Goal: Task Accomplishment & Management: Manage account settings

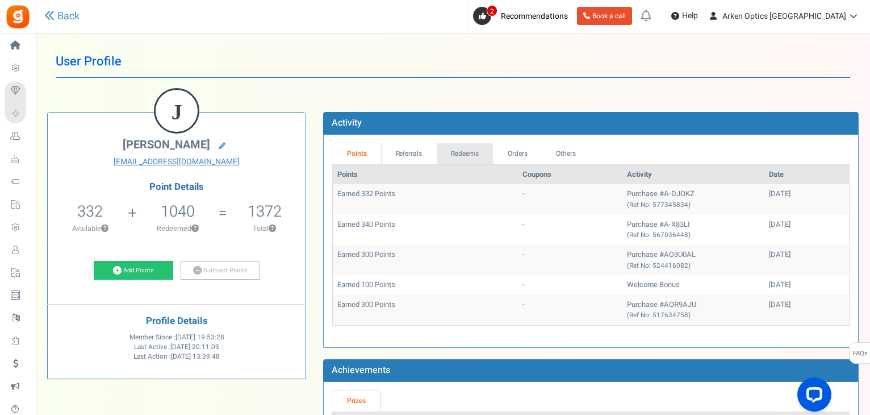
click at [462, 159] on link "Redeems" at bounding box center [465, 153] width 57 height 21
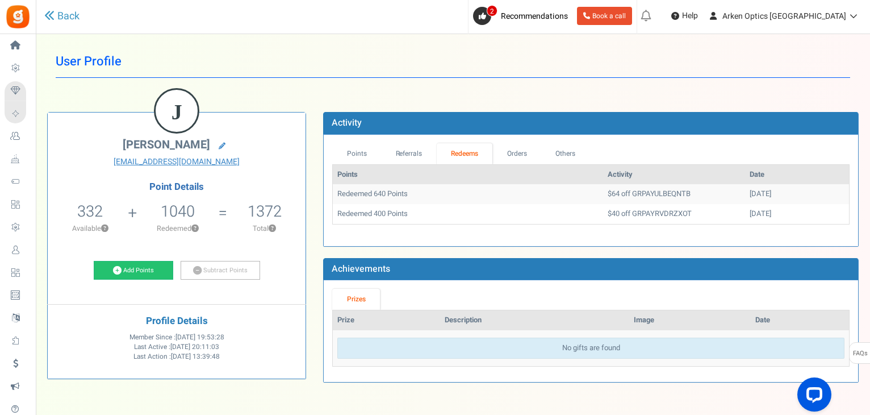
click at [628, 214] on td "$40 off GRPAYRVDRZXOT" at bounding box center [674, 214] width 142 height 20
copy td "GRPAYRVDRZXOT"
click at [619, 189] on td "$64 off GRPAYULBEQNTB" at bounding box center [674, 194] width 142 height 20
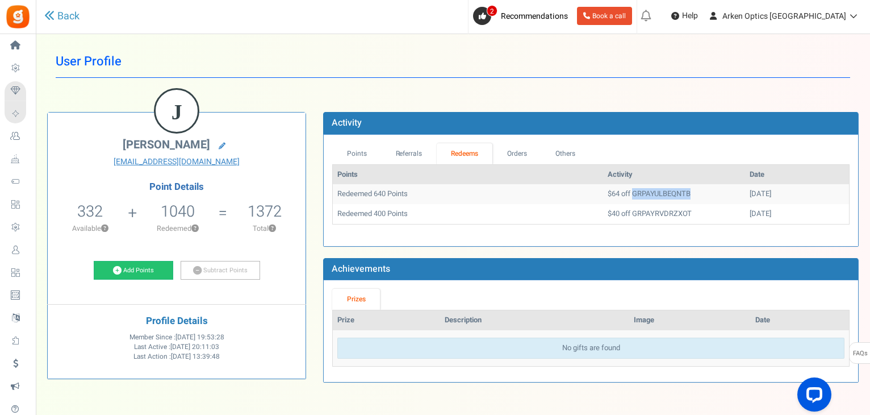
copy td "GRPAYULBEQNTB"
click at [140, 273] on link "Add Points" at bounding box center [134, 270] width 80 height 19
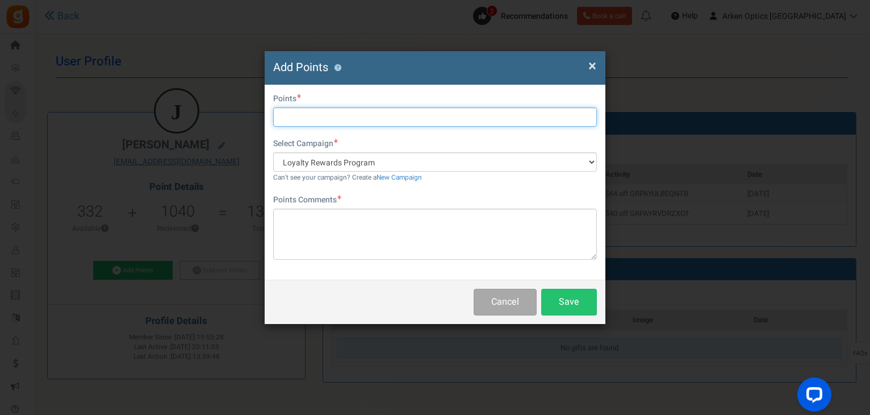
click at [325, 121] on input "text" at bounding box center [435, 116] width 324 height 19
type input "640"
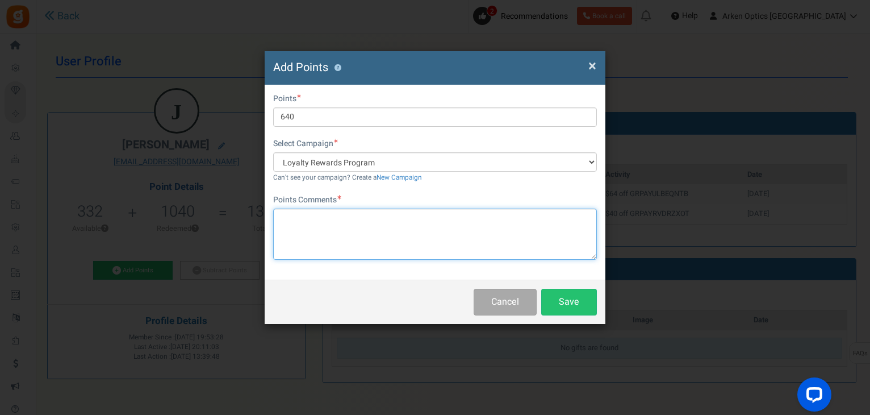
click at [307, 237] on textarea at bounding box center [435, 233] width 324 height 51
type textarea "r"
paste textarea "GRPAYULBEQNTB"
type textarea "Returning from code GRPAYULBEQNTB - KN"
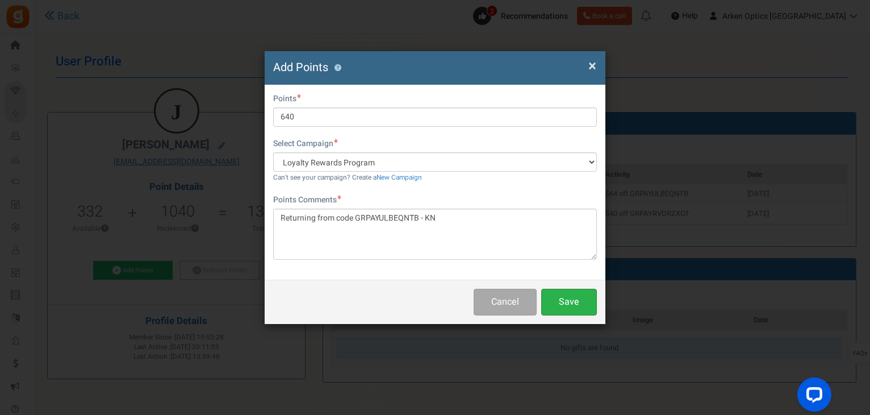
click at [565, 300] on button "Save" at bounding box center [569, 302] width 56 height 27
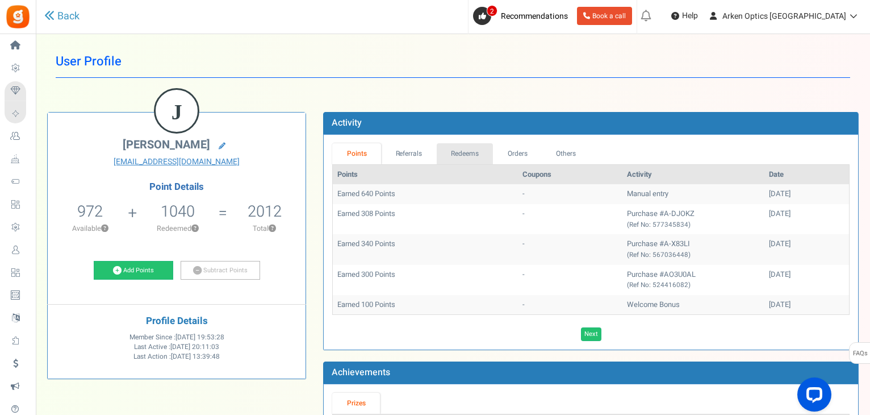
click at [468, 153] on link "Redeems" at bounding box center [465, 153] width 57 height 21
